Goal: Task Accomplishment & Management: Use online tool/utility

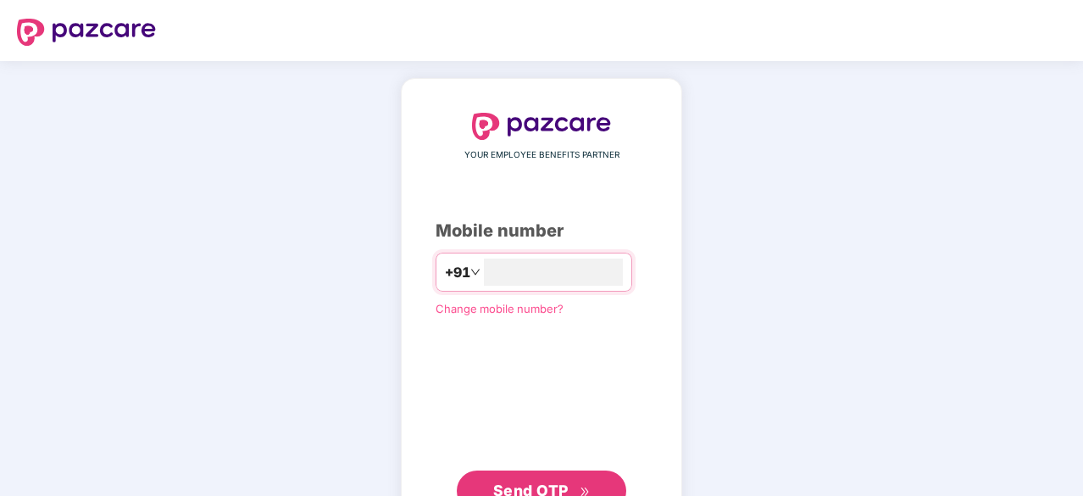
click at [421, 135] on body "YOUR EMPLOYEE BENEFITS PARTNER Mobile number +91 Change mobile number? Send OTP" at bounding box center [541, 248] width 1083 height 496
type input "**********"
click at [525, 482] on span "Send OTP" at bounding box center [530, 489] width 75 height 18
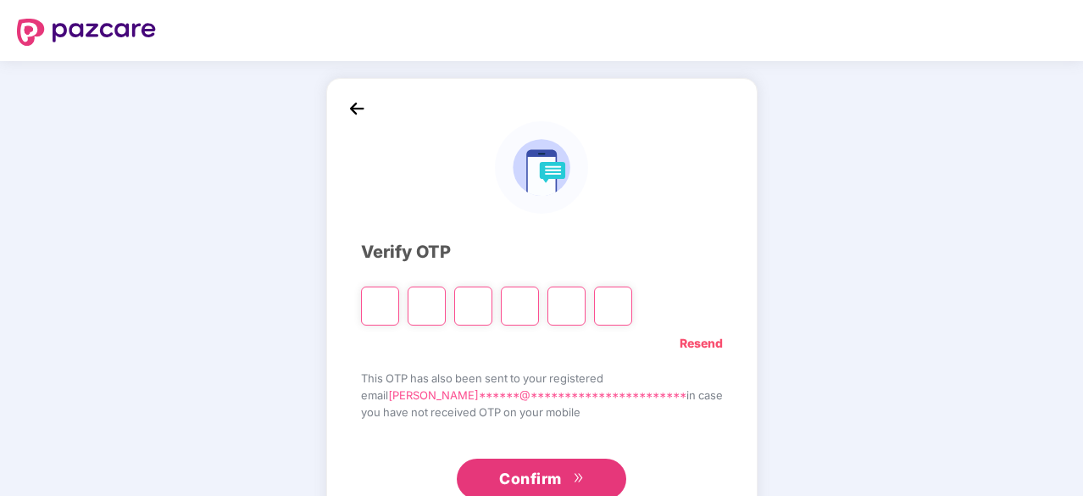
type input "*"
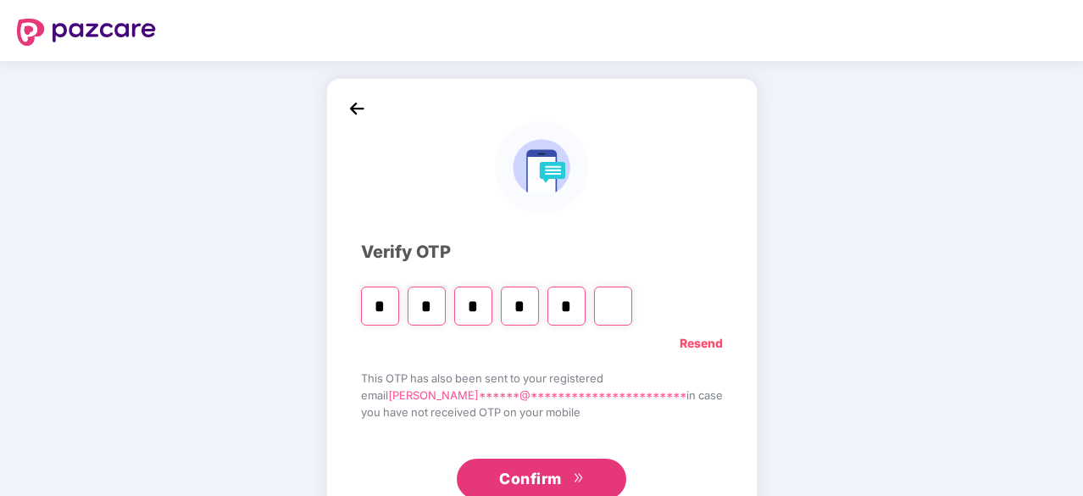
type input "*"
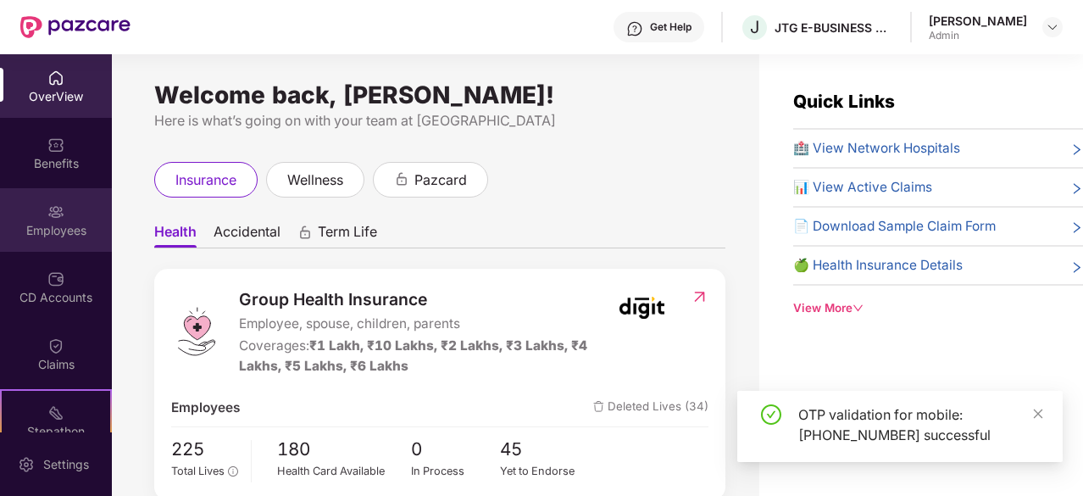
click at [53, 218] on img at bounding box center [55, 211] width 17 height 17
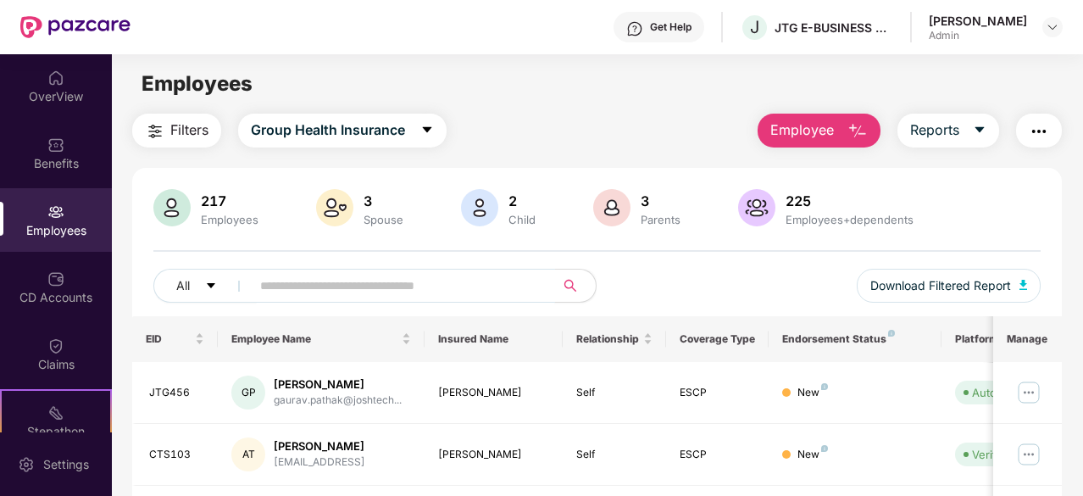
click at [293, 286] on input "text" at bounding box center [396, 285] width 272 height 25
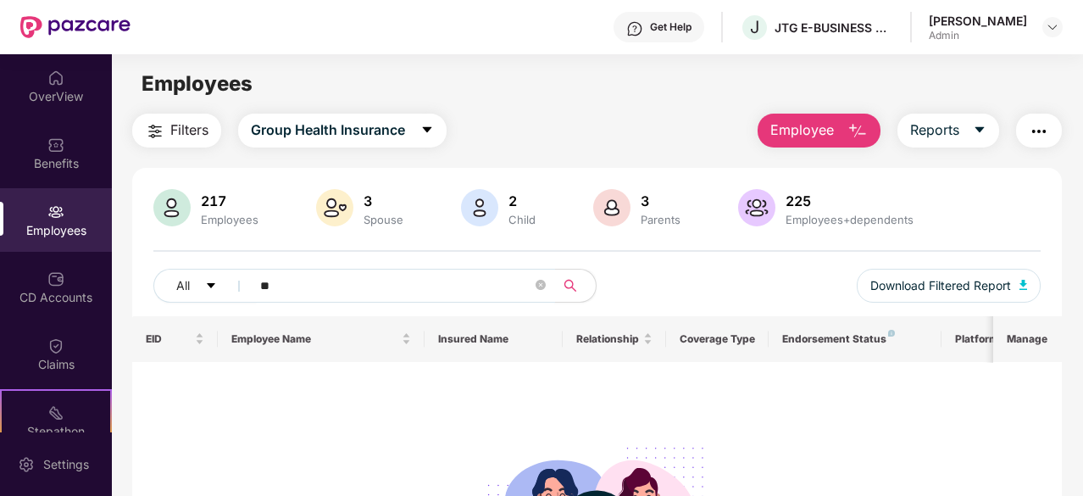
type input "*"
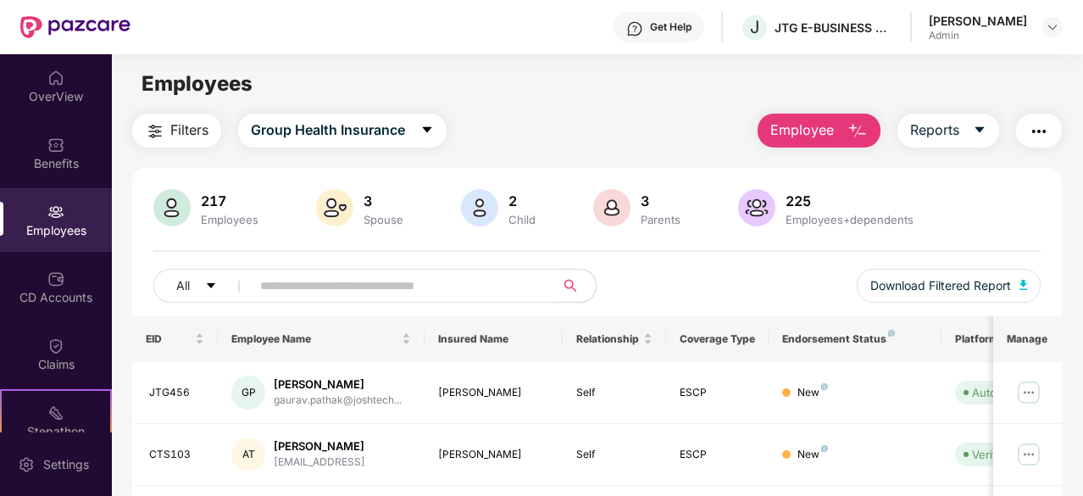
click at [312, 294] on input "text" at bounding box center [396, 285] width 272 height 25
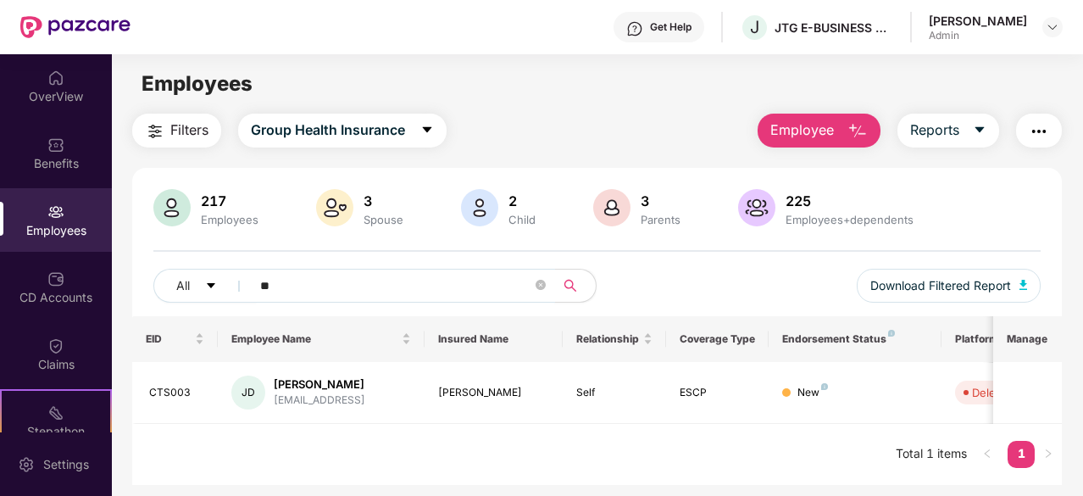
type input "*"
